Goal: Check status: Check status

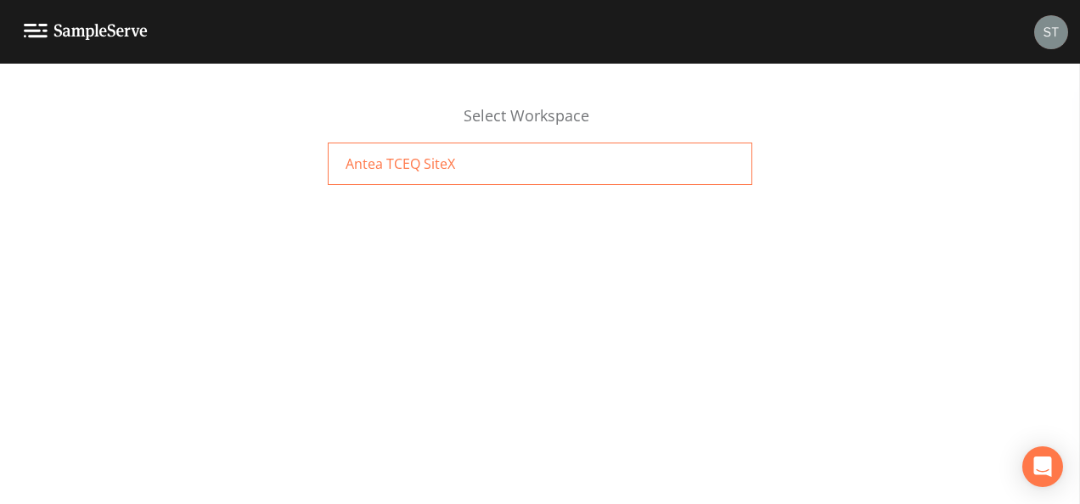
click at [549, 173] on div "Antea TCEQ SiteX" at bounding box center [540, 164] width 425 height 42
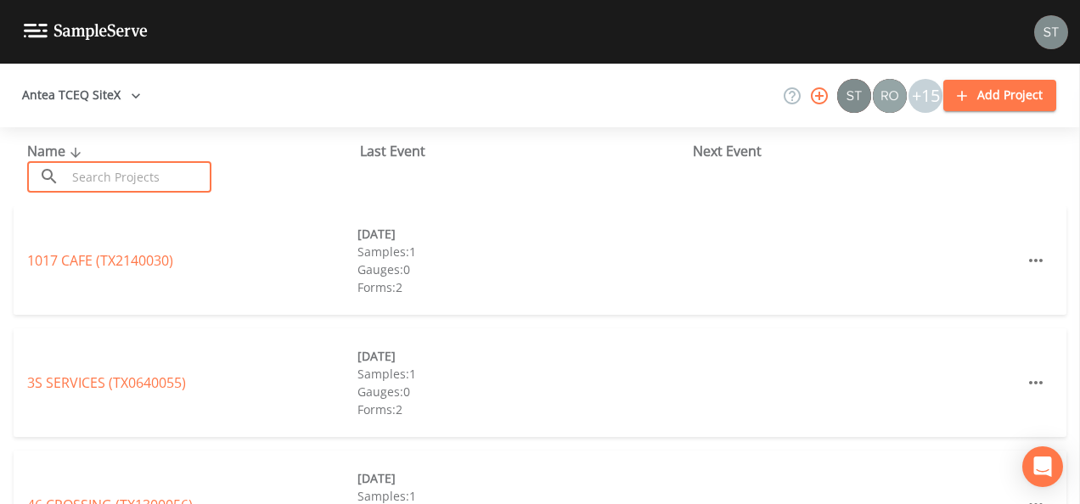
click at [175, 180] on input "text" at bounding box center [138, 176] width 145 height 31
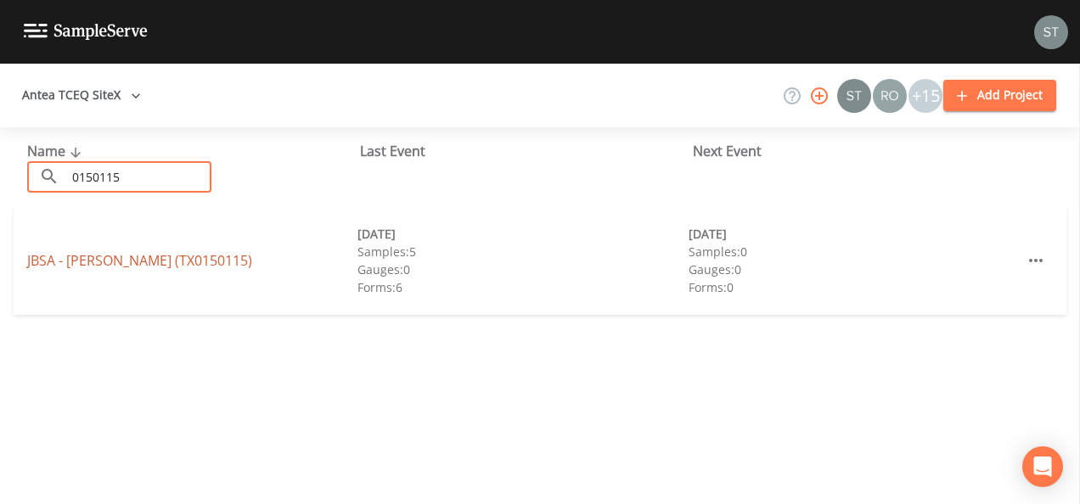
type input "0150115"
click at [149, 258] on link "JBSA - RANDOLPH (TX0150115)" at bounding box center [139, 260] width 225 height 19
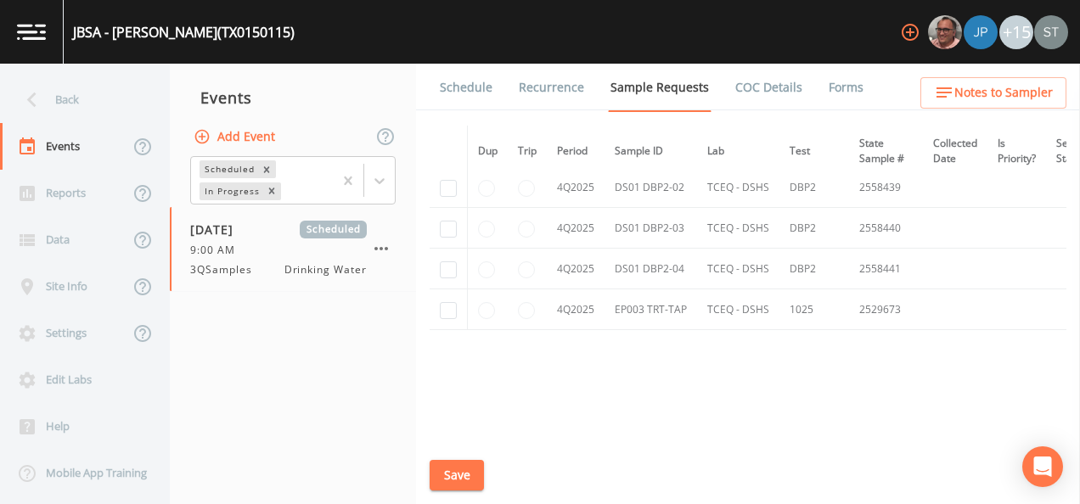
scroll to position [6565, 0]
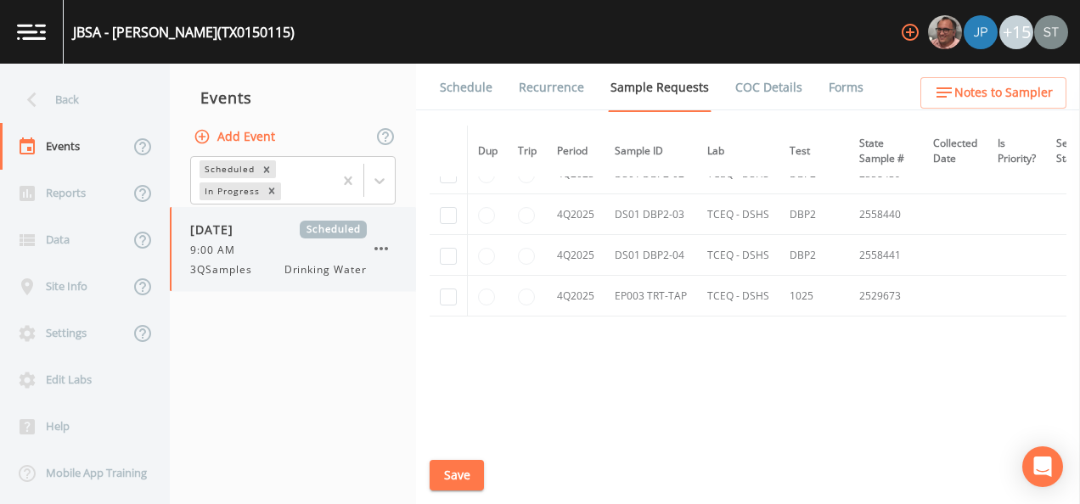
click at [327, 229] on span "Scheduled" at bounding box center [333, 230] width 67 height 18
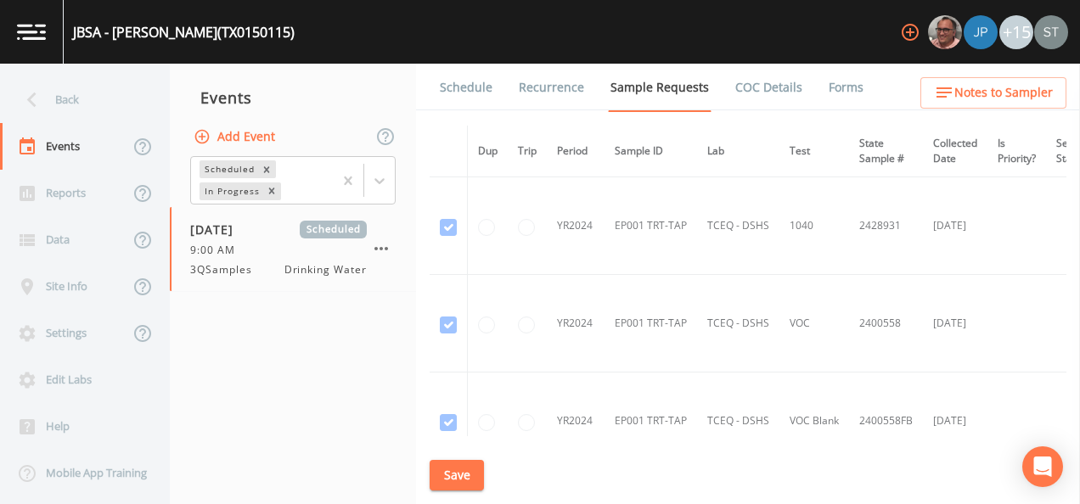
click at [42, 94] on icon at bounding box center [32, 100] width 30 height 30
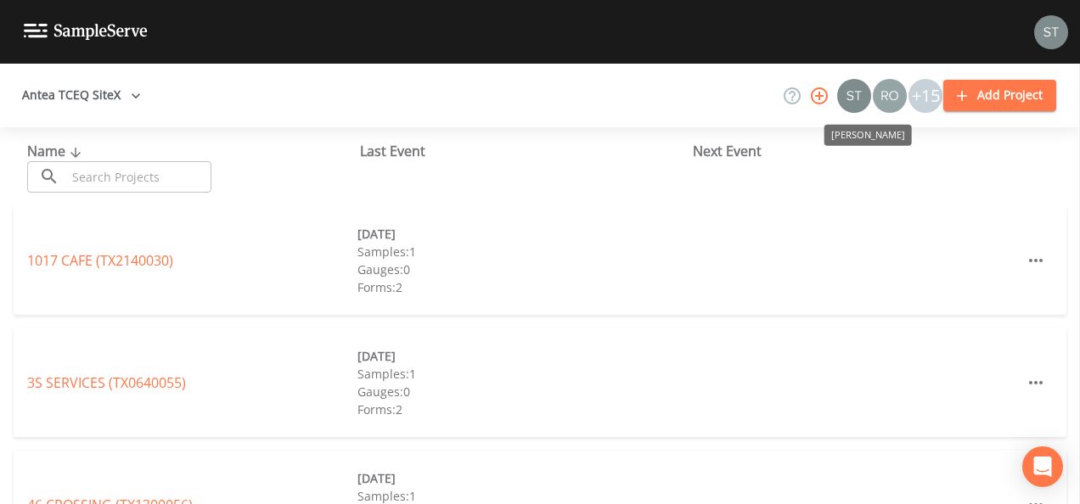
click at [852, 103] on img "Stan Porter" at bounding box center [854, 96] width 34 height 34
click at [925, 98] on div "+15" at bounding box center [926, 96] width 34 height 34
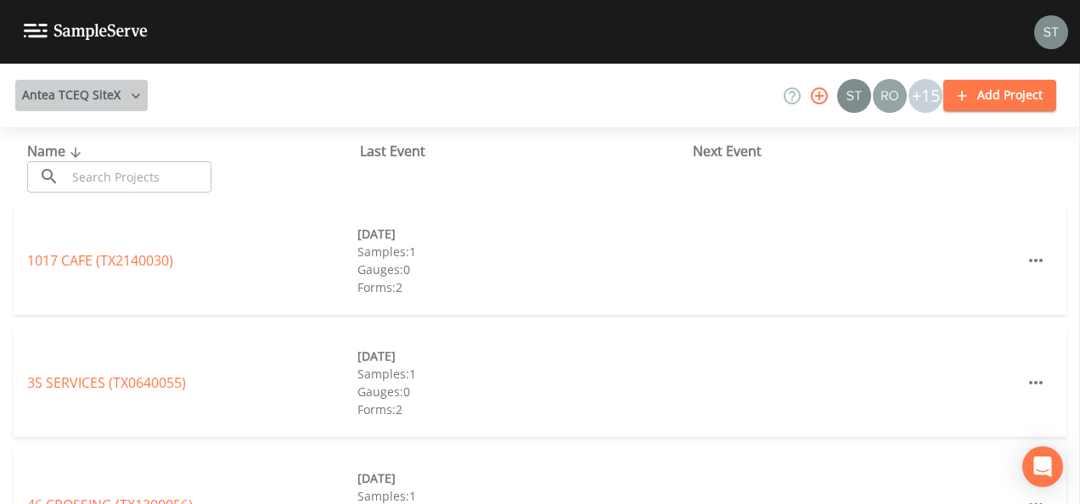
click at [132, 94] on icon "button" at bounding box center [135, 95] width 17 height 17
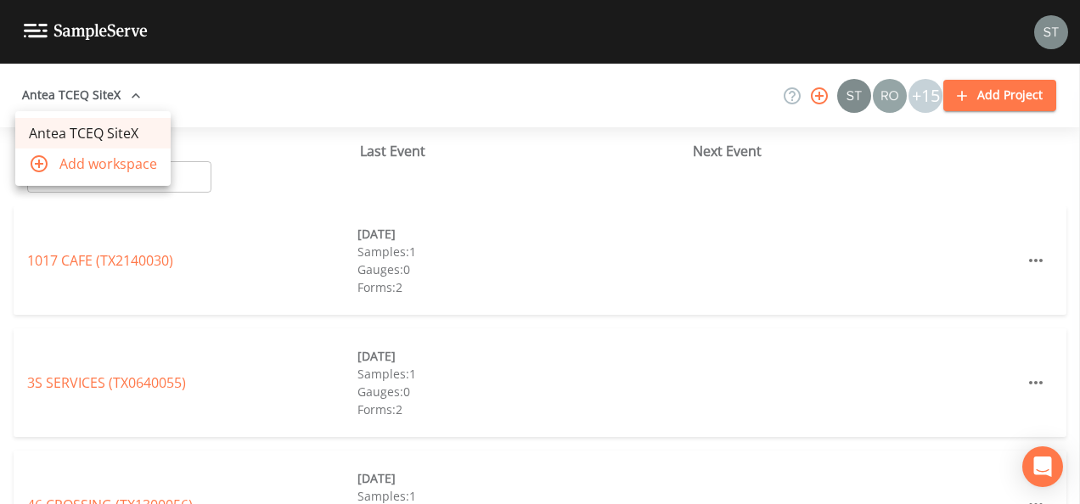
click at [132, 94] on div at bounding box center [540, 252] width 1080 height 504
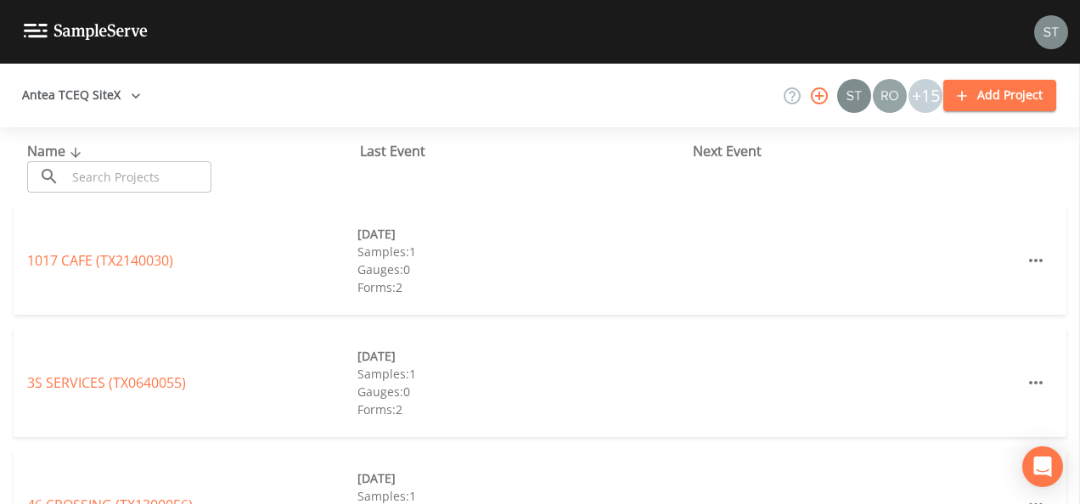
click at [152, 182] on input "text" at bounding box center [138, 176] width 145 height 31
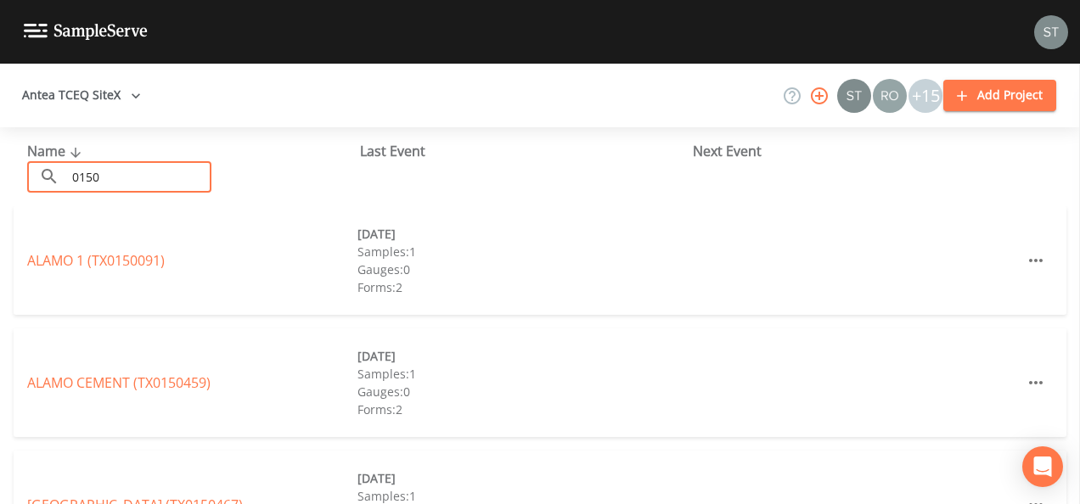
type input "0150115"
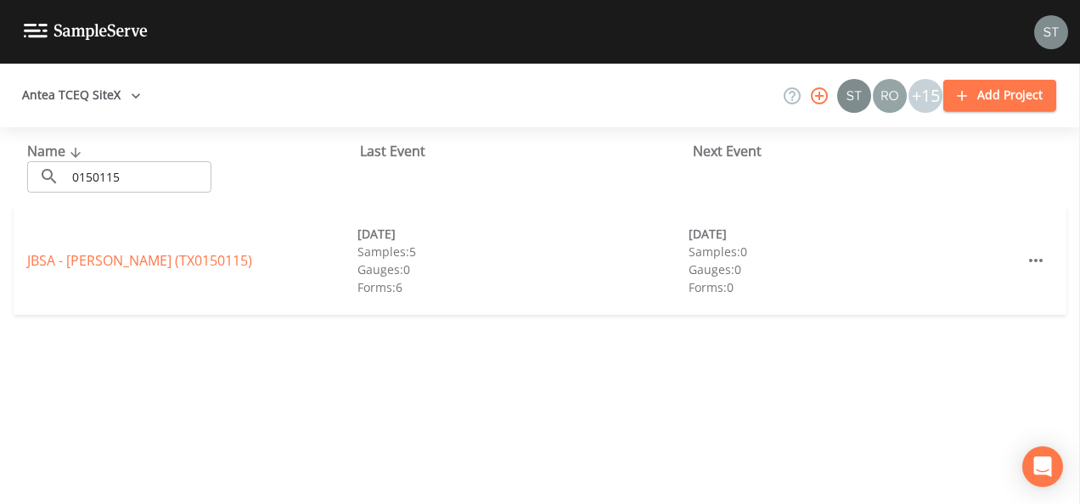
click at [740, 148] on div "Next Event" at bounding box center [859, 151] width 333 height 20
click at [1029, 260] on icon "button" at bounding box center [1036, 260] width 14 height 3
click at [832, 363] on div at bounding box center [540, 252] width 1080 height 504
click at [176, 261] on link "JBSA - RANDOLPH (TX0150115)" at bounding box center [139, 260] width 225 height 19
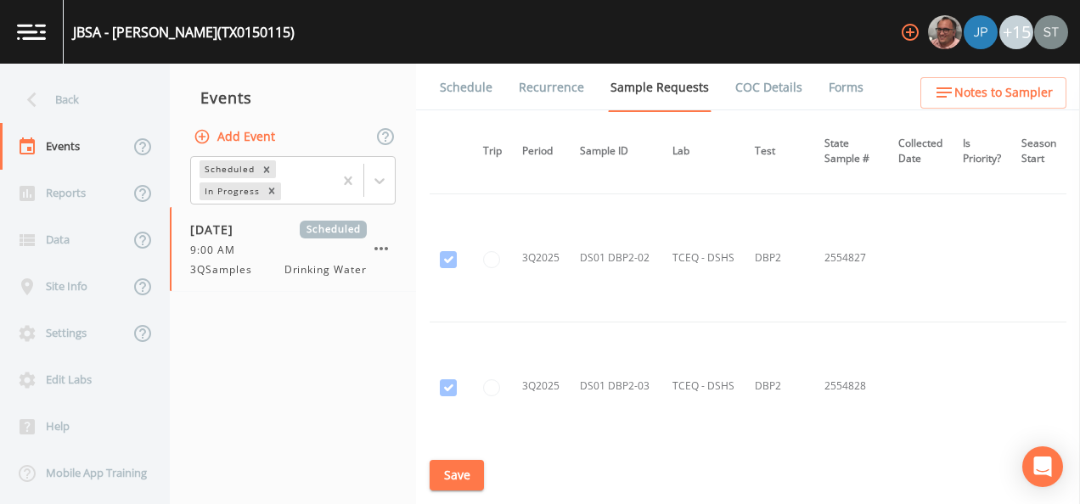
scroll to position [5970, 0]
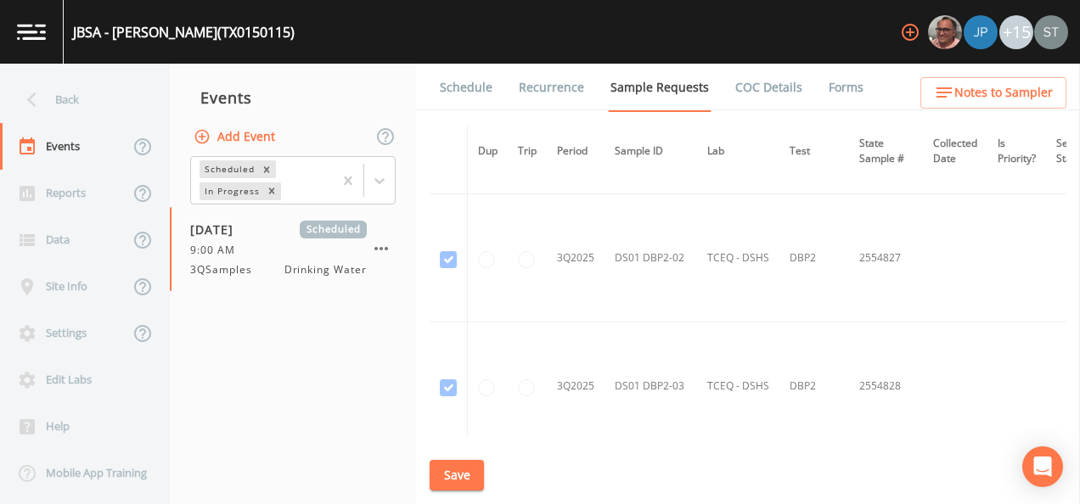
click at [22, 31] on img at bounding box center [31, 32] width 29 height 16
